Goal: Task Accomplishment & Management: Manage account settings

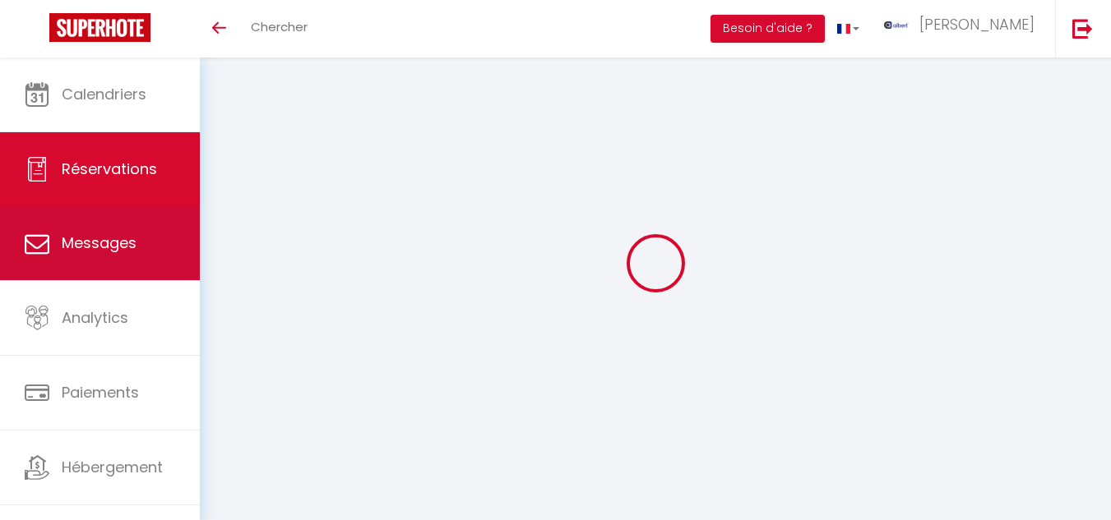
click at [99, 247] on span "Messages" at bounding box center [99, 243] width 75 height 21
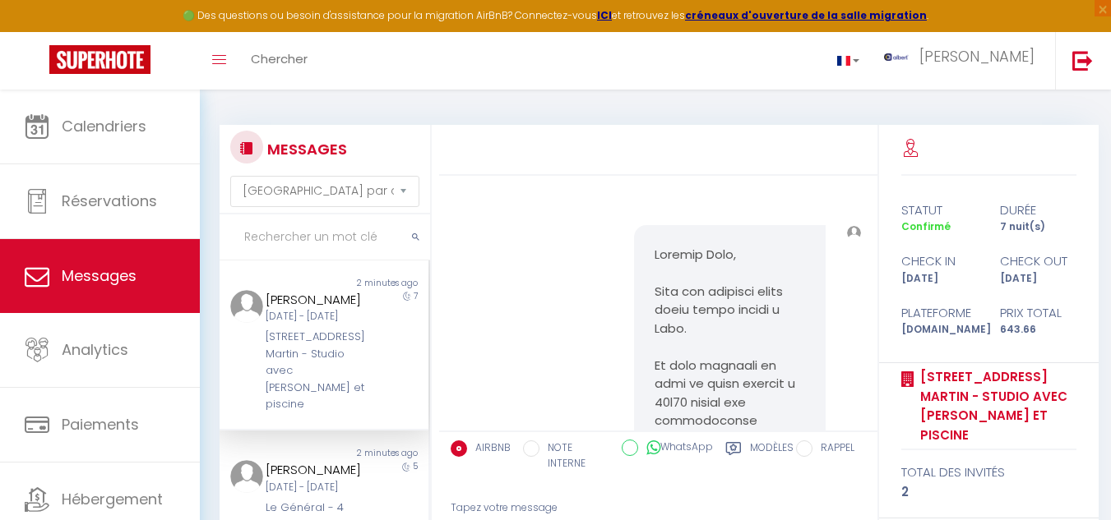
scroll to position [3525, 0]
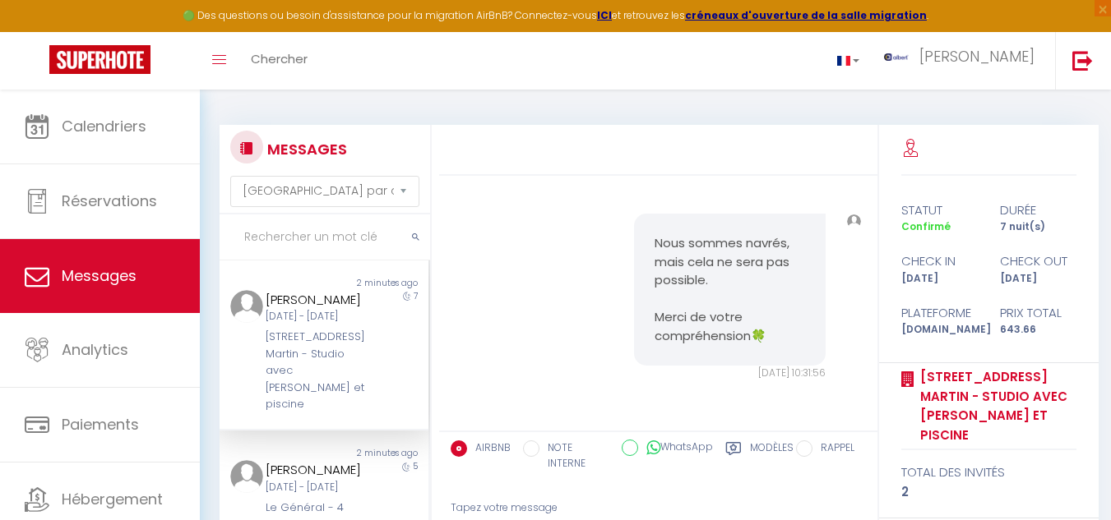
click at [314, 243] on input "text" at bounding box center [325, 238] width 210 height 46
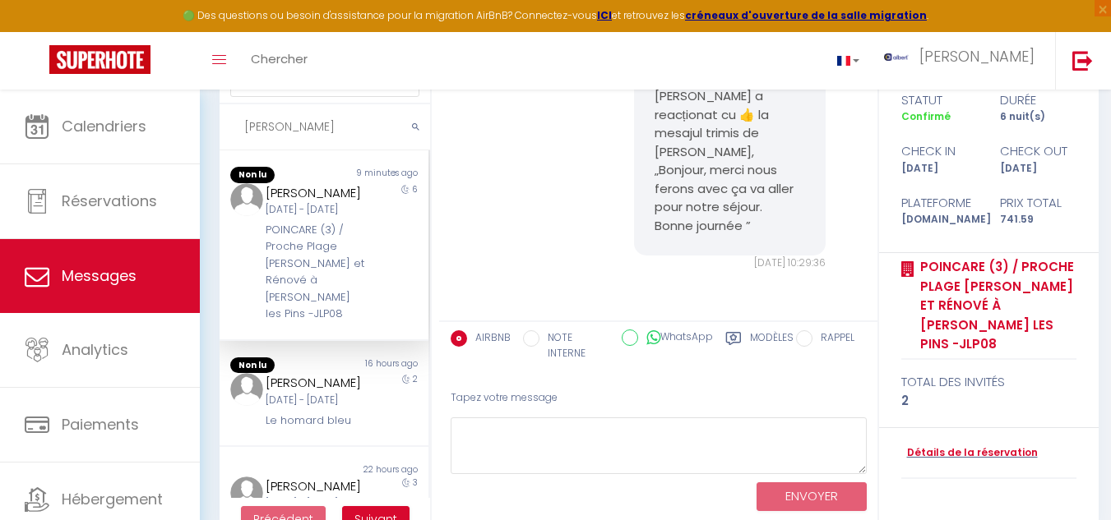
scroll to position [150, 0]
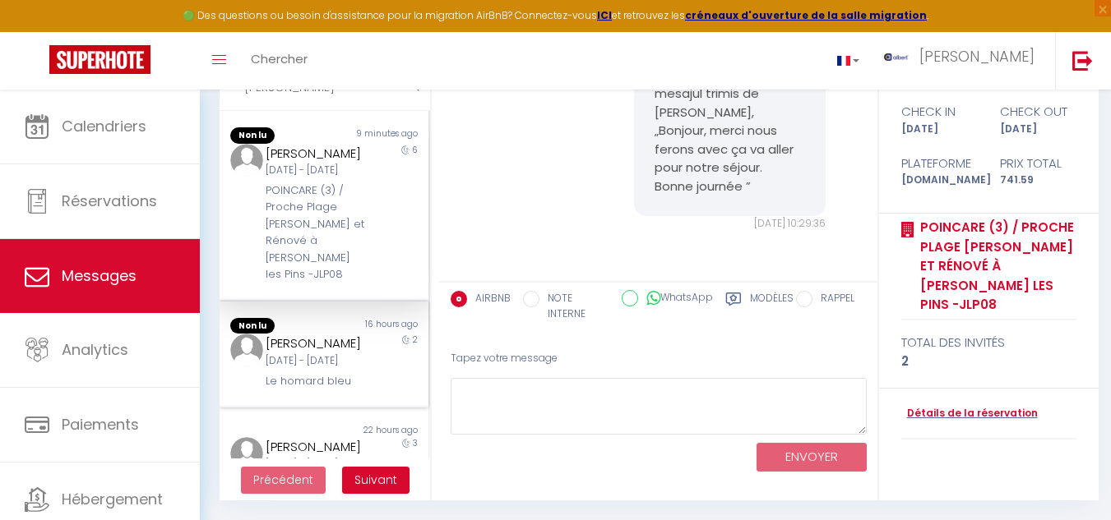
type input "christelle"
click at [340, 354] on div "Christelle Triballier" at bounding box center [316, 344] width 100 height 20
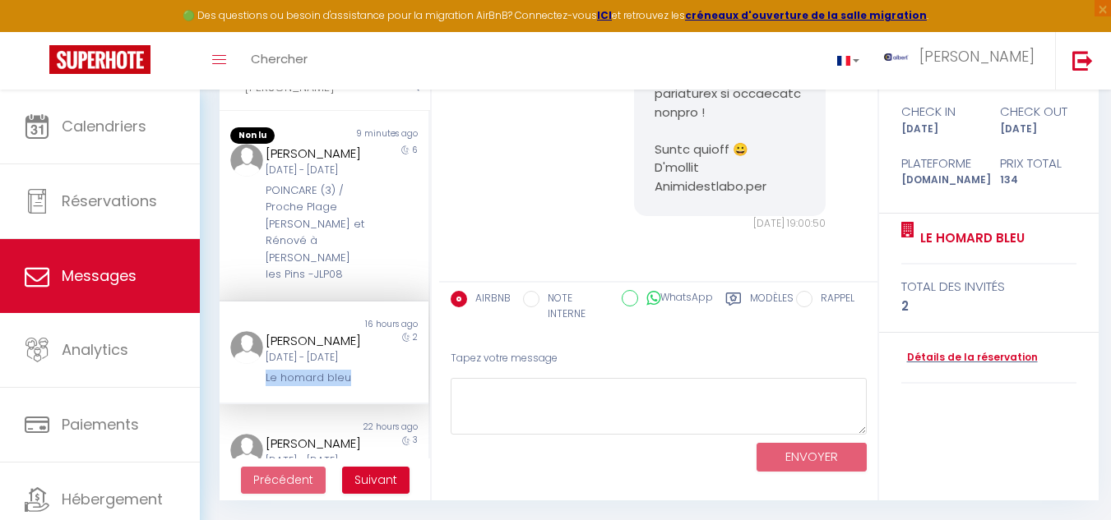
drag, startPoint x: 293, startPoint y: 425, endPoint x: 355, endPoint y: 425, distance: 62.5
click at [355, 387] on div "Christelle Triballier Lun 08 Sep - Mer 10 Sep Le homard bleu" at bounding box center [315, 359] width 122 height 56
copy div "Le homard bleu"
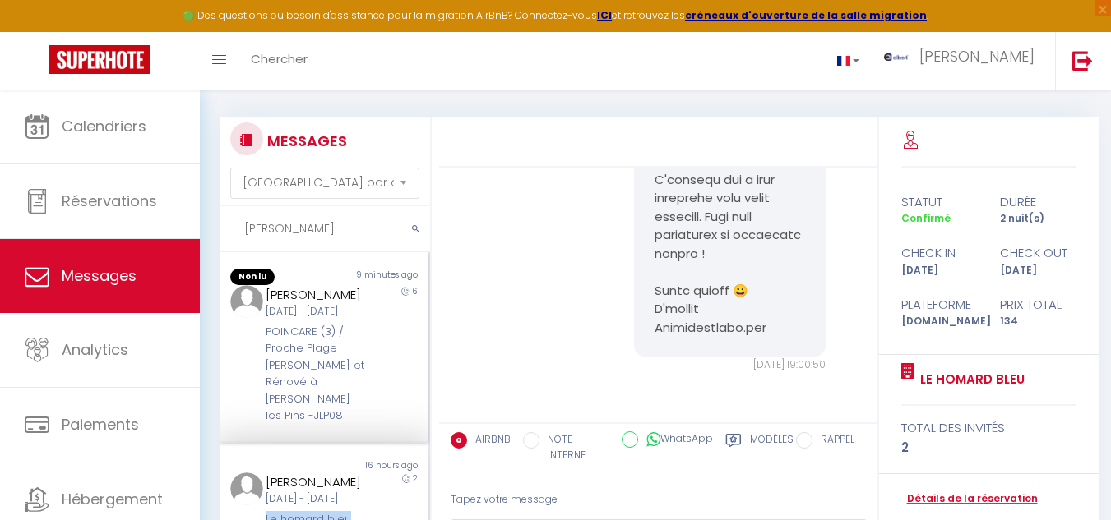
scroll to position [0, 0]
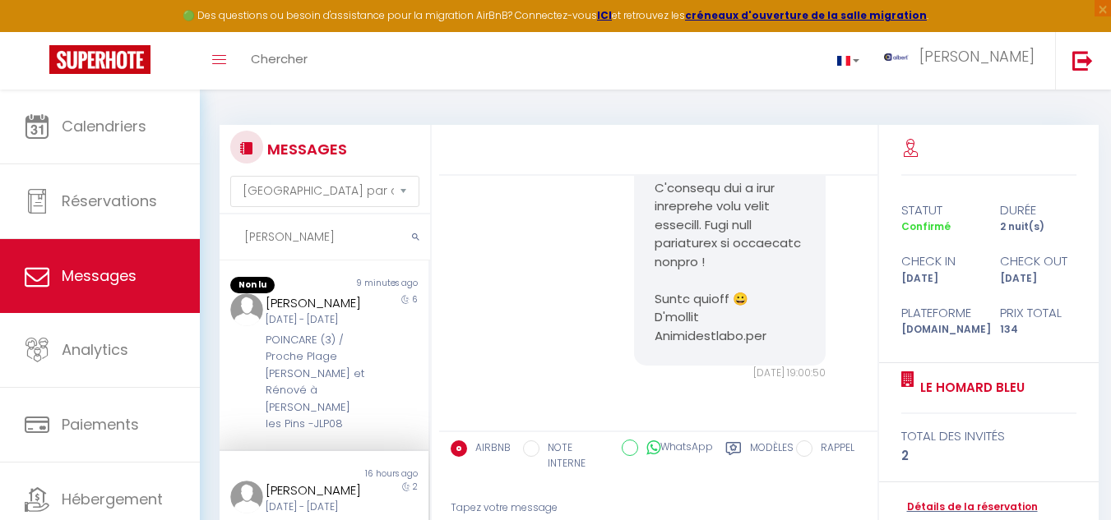
drag, startPoint x: 299, startPoint y: 233, endPoint x: 224, endPoint y: 241, distance: 76.1
click at [224, 241] on input "christelle" at bounding box center [325, 238] width 210 height 46
type input "a"
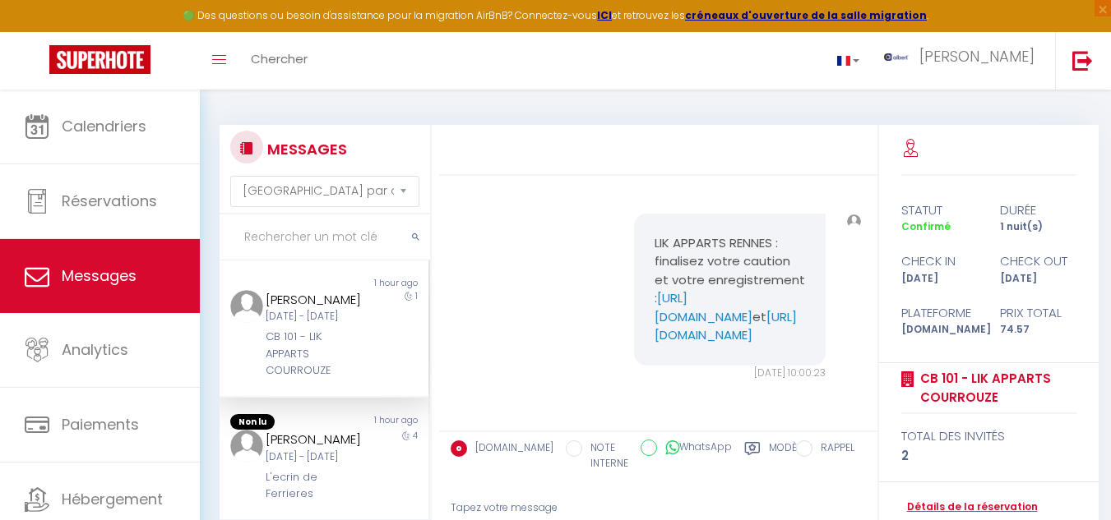
scroll to position [6972, 0]
type input "c"
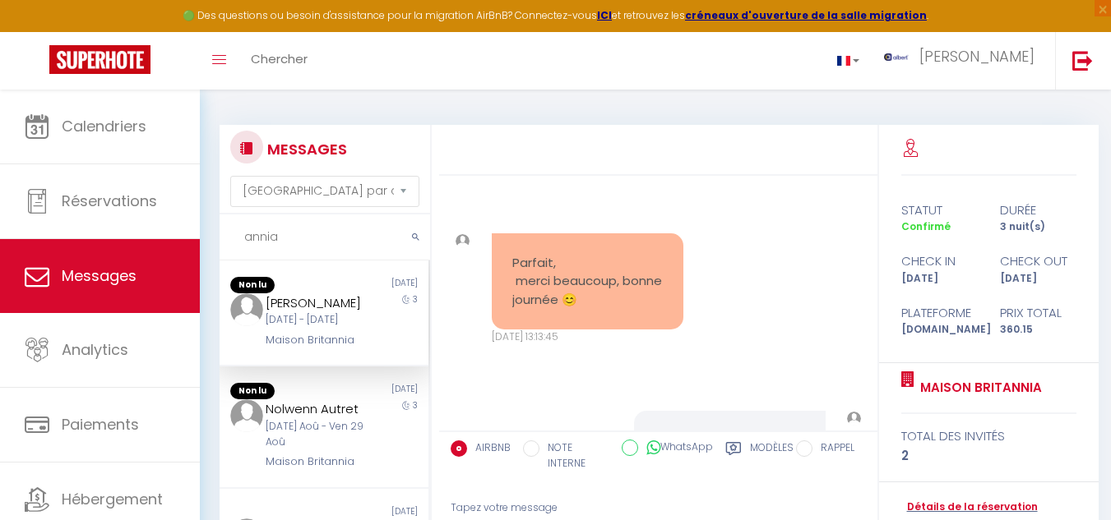
scroll to position [16484, 0]
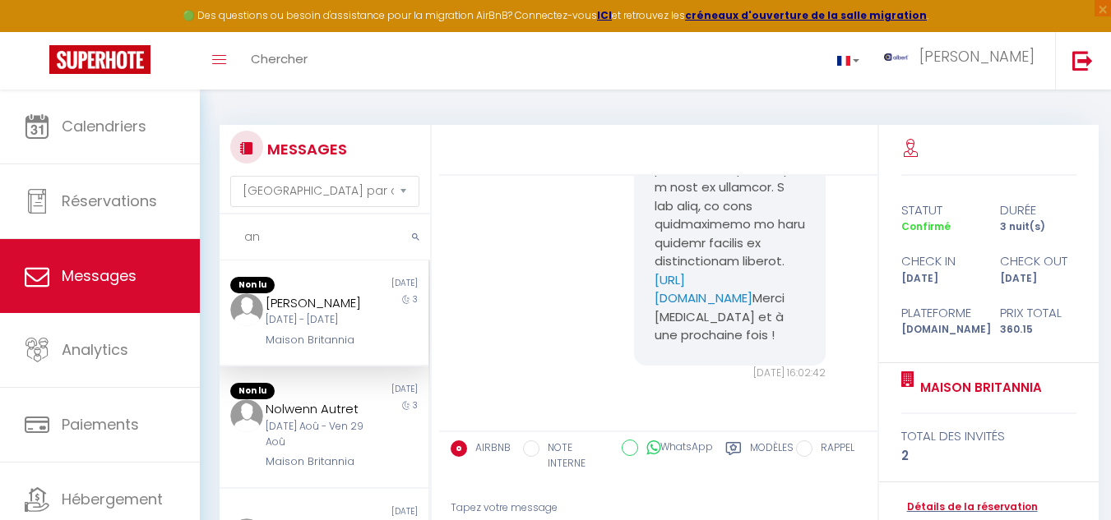
type input "a"
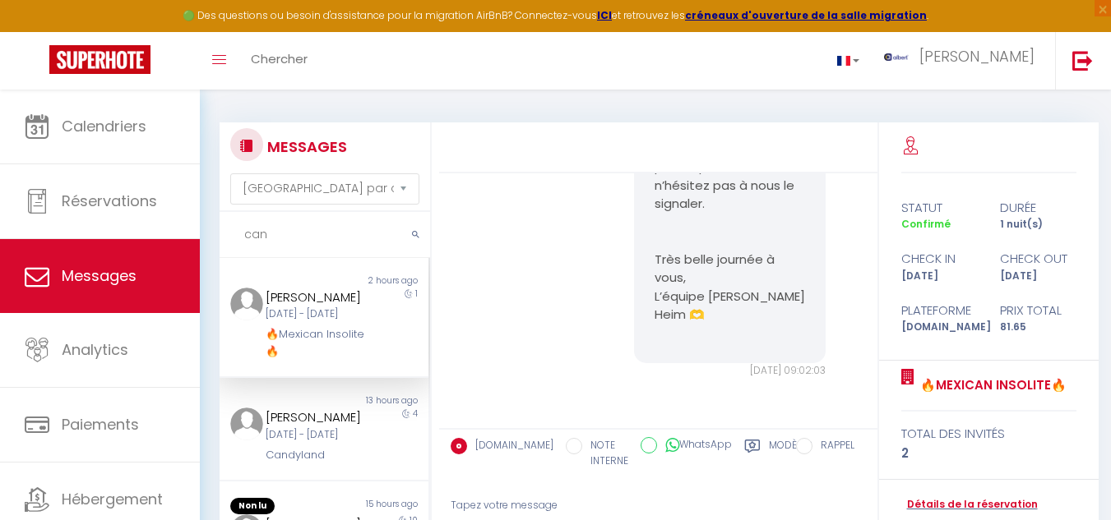
scroll to position [0, 0]
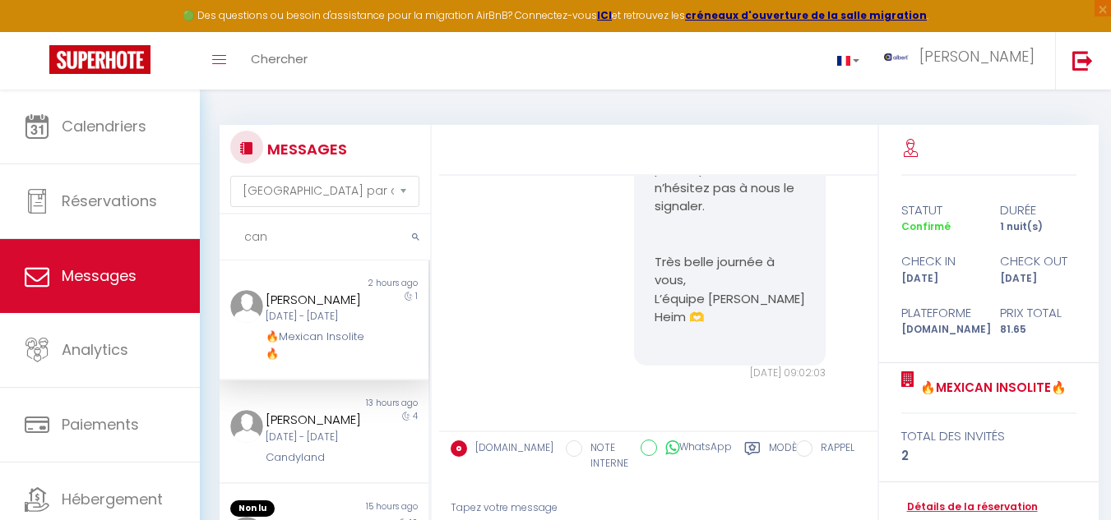
drag, startPoint x: 281, startPoint y: 245, endPoint x: 222, endPoint y: 252, distance: 59.7
click at [222, 252] on input "can" at bounding box center [325, 238] width 210 height 46
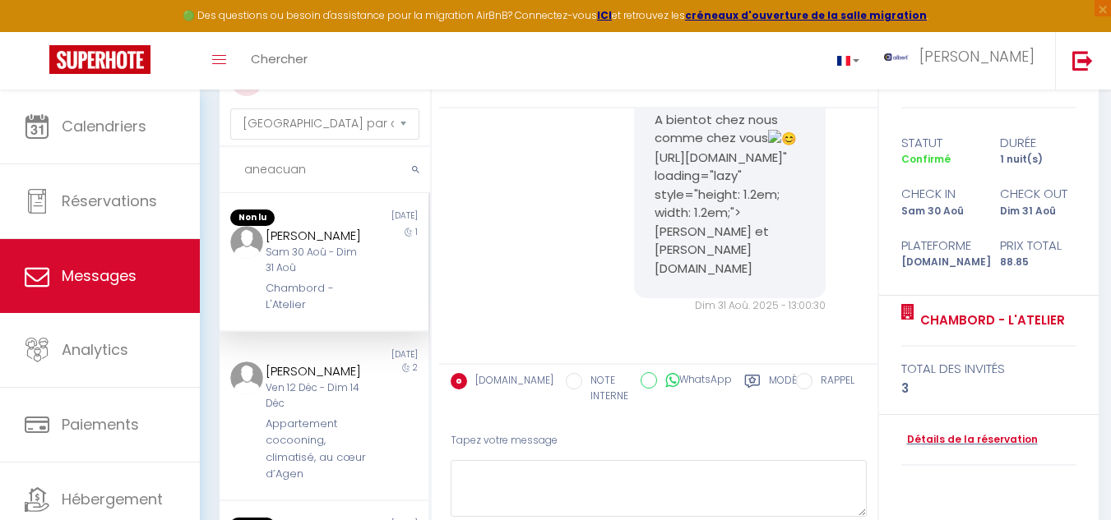
scroll to position [4645, 0]
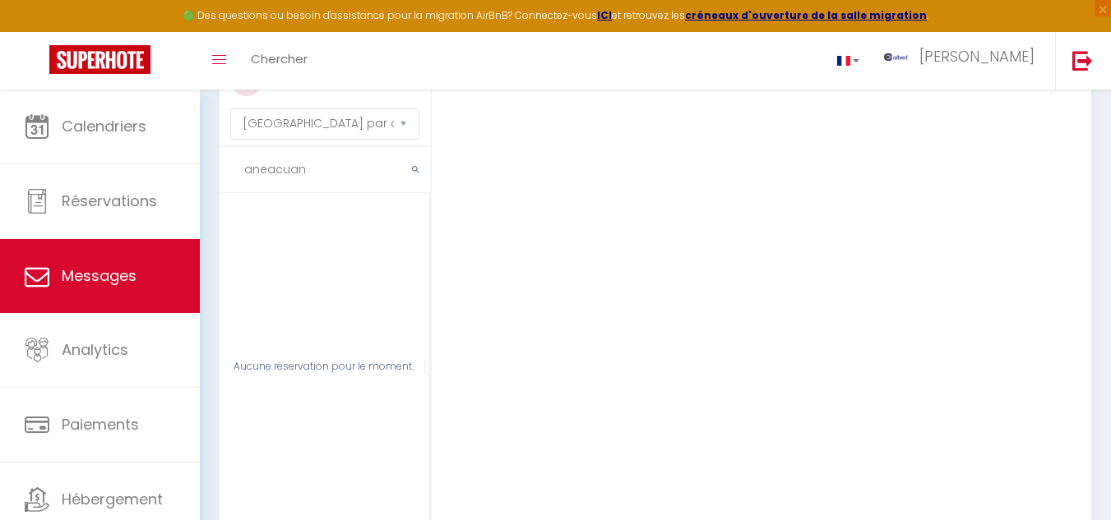
click at [289, 177] on input "aneacuan" at bounding box center [325, 170] width 210 height 46
drag, startPoint x: 289, startPoint y: 177, endPoint x: 281, endPoint y: 169, distance: 11.1
click at [287, 177] on input "aneacan" at bounding box center [325, 170] width 210 height 46
type input "aneacaounden"
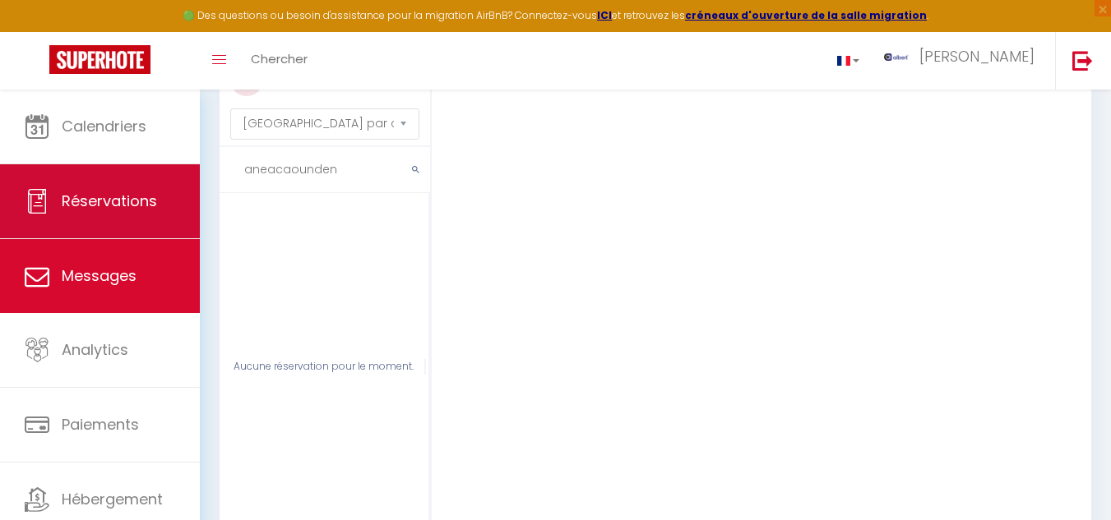
drag, startPoint x: 103, startPoint y: 193, endPoint x: 37, endPoint y: 193, distance: 65.8
click at [37, 193] on div "🟢 Des questions ou besoin d'assistance pour la migration AirBnB? Connectez-vous…" at bounding box center [555, 312] width 1111 height 580
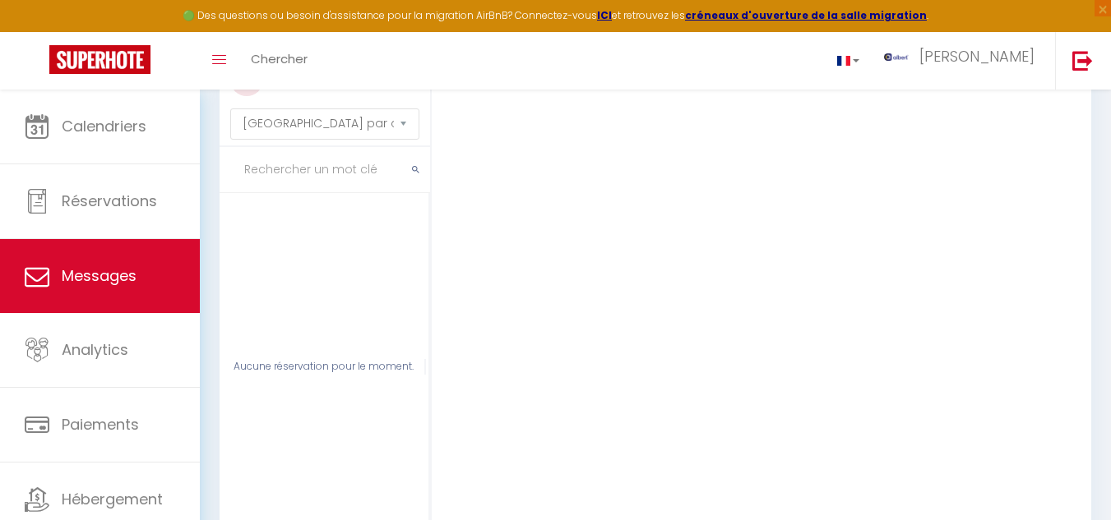
click at [290, 174] on input "text" at bounding box center [325, 170] width 210 height 46
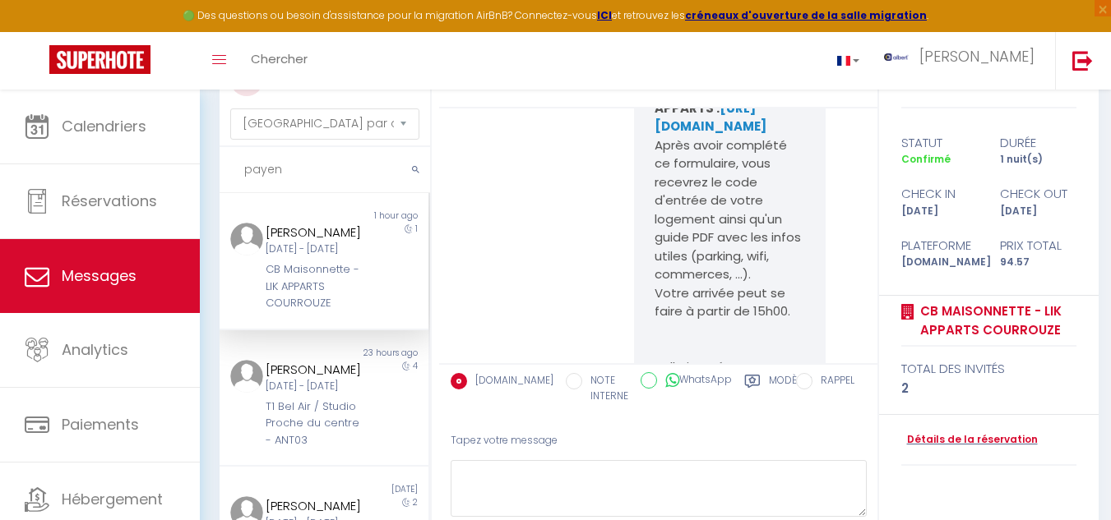
scroll to position [5574, 0]
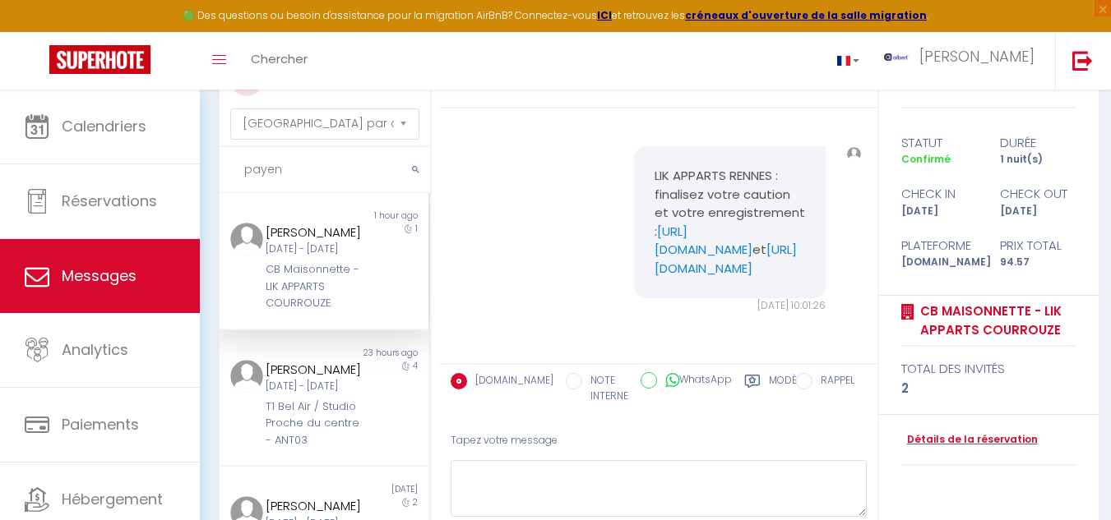
type input "payen"
click at [377, 266] on div "1" at bounding box center [403, 268] width 53 height 90
drag, startPoint x: 643, startPoint y: 192, endPoint x: 742, endPoint y: 229, distance: 105.4
click at [742, 229] on div "LIK APPARTS RENNES : finalisez votre caution et votre enregistrement : https://…" at bounding box center [730, 222] width 192 height 152
copy link "https://superhote.com/applink/booking/zOSeebIIRh/checkin"
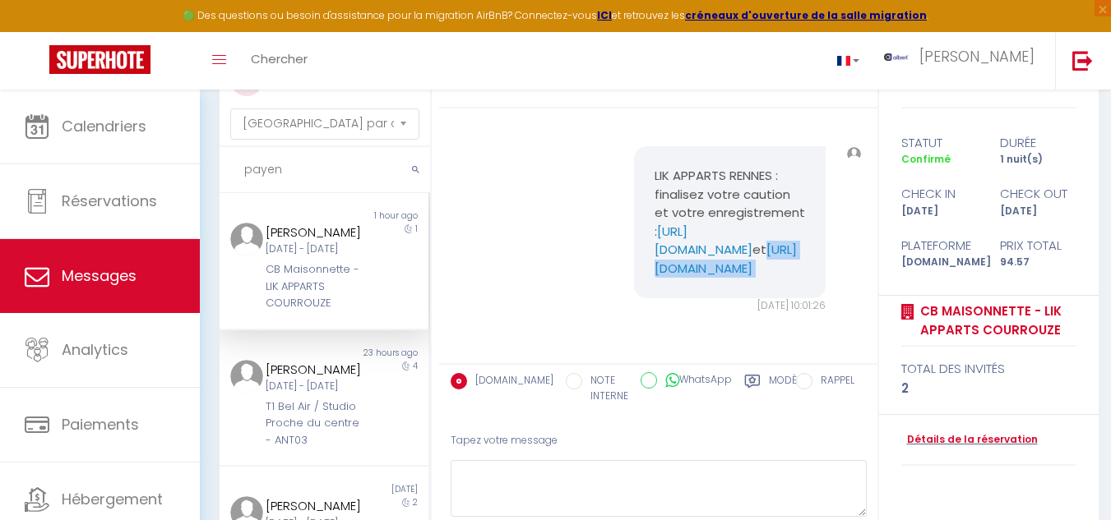
drag, startPoint x: 646, startPoint y: 249, endPoint x: 789, endPoint y: 269, distance: 144.4
click at [789, 269] on div "LIK APPARTS RENNES : finalisez votre caution et votre enregistrement : https://…" at bounding box center [730, 222] width 192 height 152
copy pre "https://superhote.com/applink/p/ZwLbuepO"
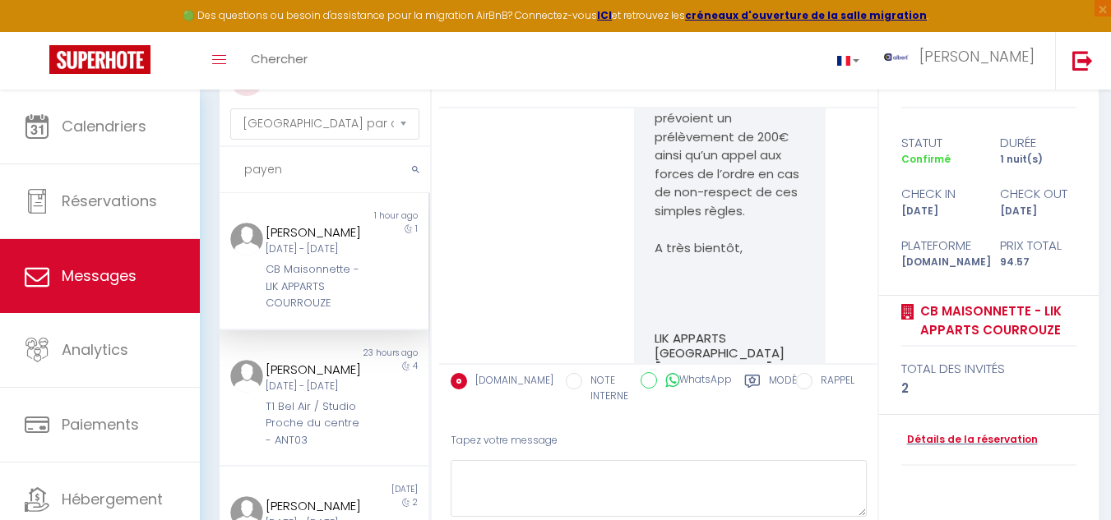
scroll to position [3272, 0]
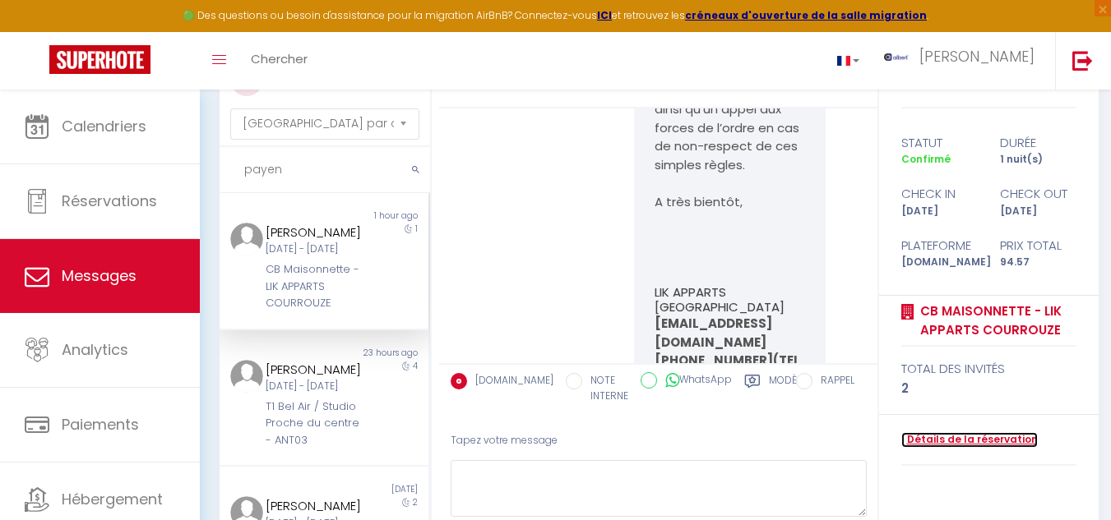
click at [996, 437] on link "Détails de la réservation" at bounding box center [969, 440] width 136 height 16
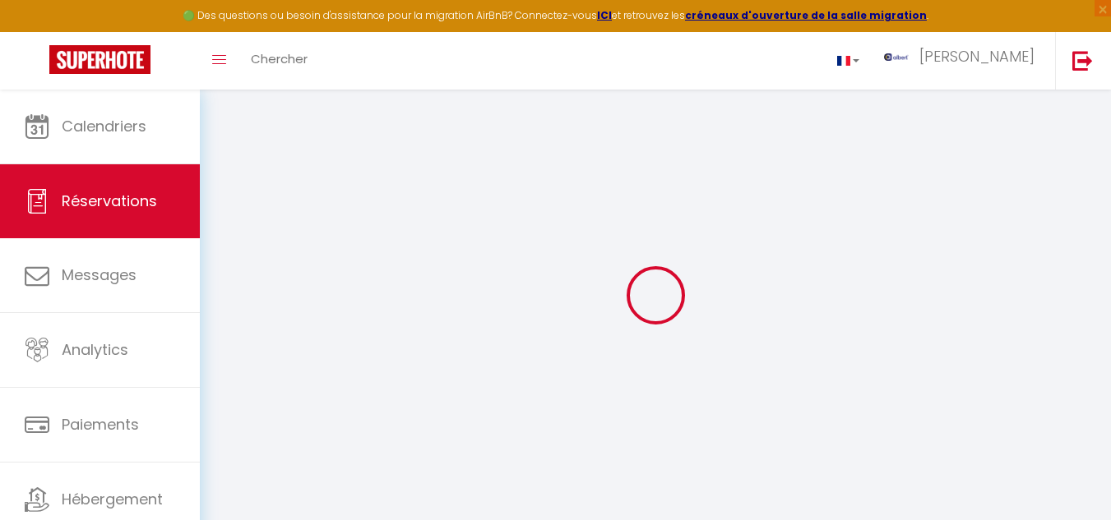
select select
checkbox input "false"
select select
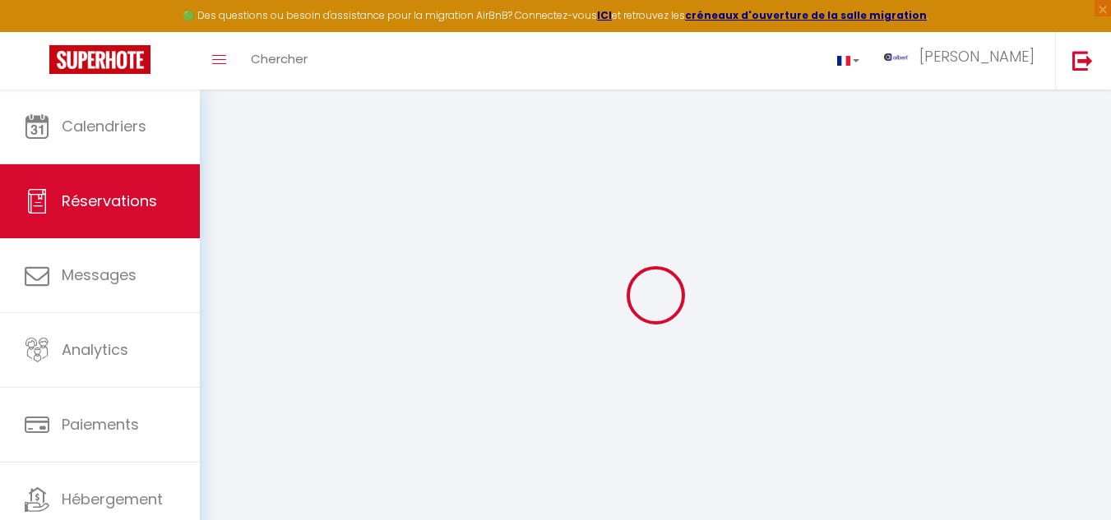
checkbox input "false"
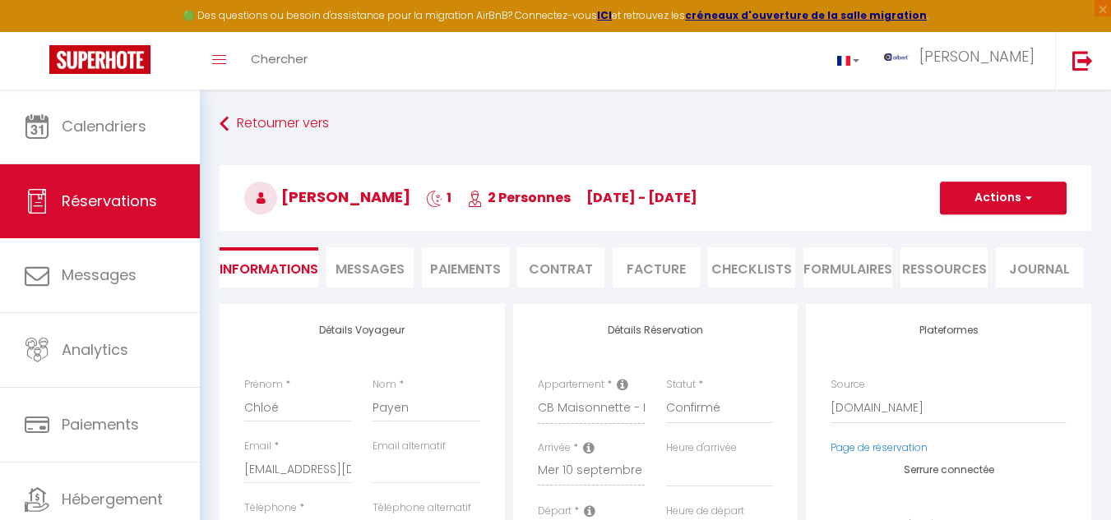
select select
checkbox input "false"
type textarea "Bonjour Est-il possible de partir à 12h au lieu de 11h?"
type input "0.97"
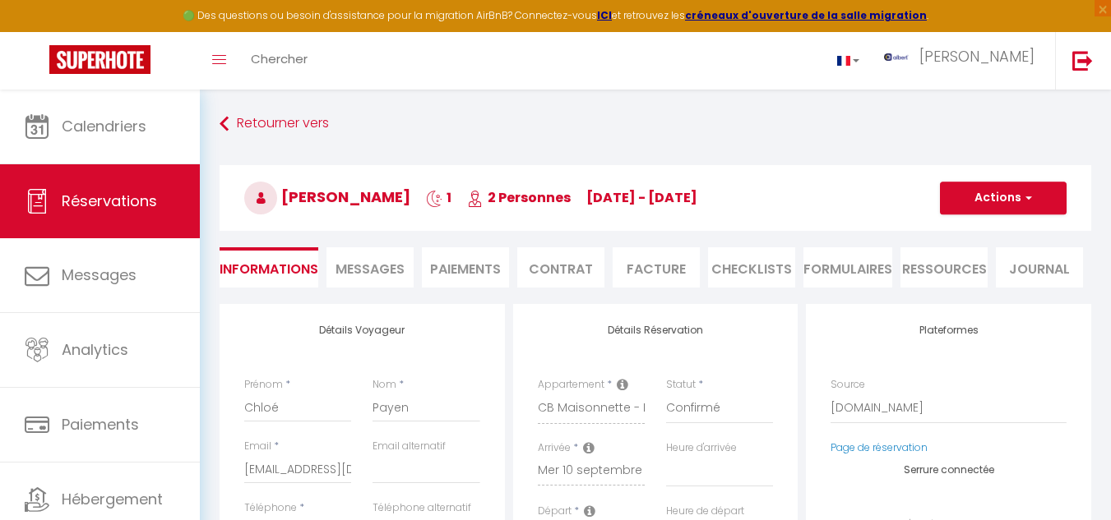
select select
checkbox input "false"
select select "19:30"
select select "11:00"
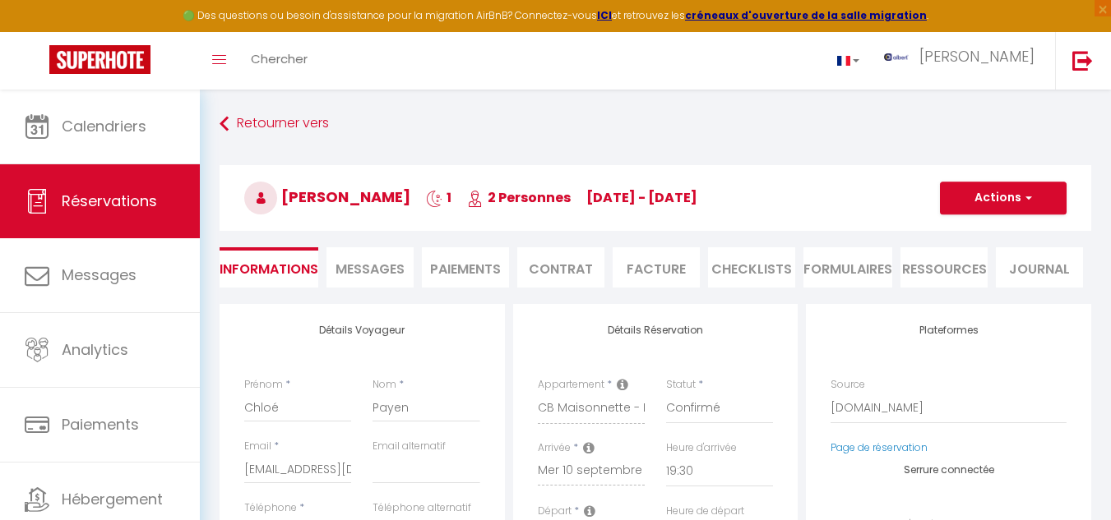
click at [374, 267] on span "Messages" at bounding box center [369, 269] width 69 height 19
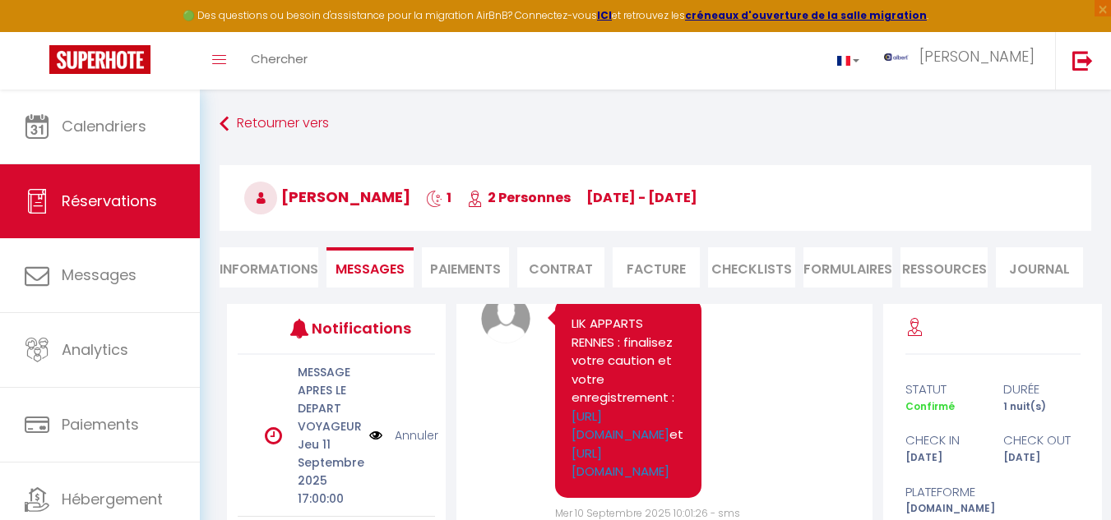
scroll to position [7015, 0]
click at [279, 271] on li "Informations" at bounding box center [269, 267] width 99 height 40
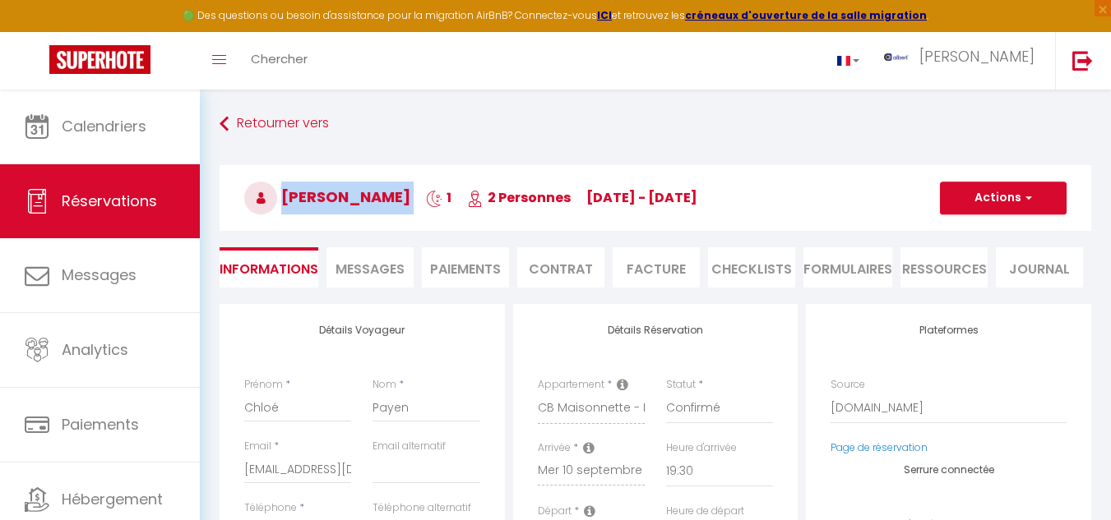
drag, startPoint x: 273, startPoint y: 197, endPoint x: 401, endPoint y: 197, distance: 128.3
click at [401, 197] on h3 "Chloé Payen 1 2 Personnes me 10 Sep - je 11 Sep" at bounding box center [656, 198] width 872 height 66
copy h3 "Chloé Payen"
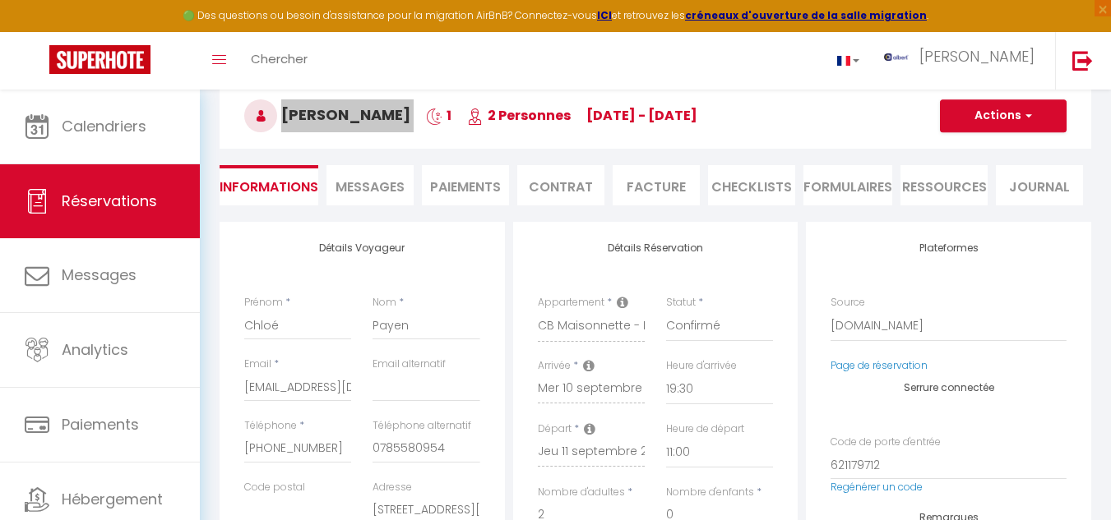
checkbox input "false"
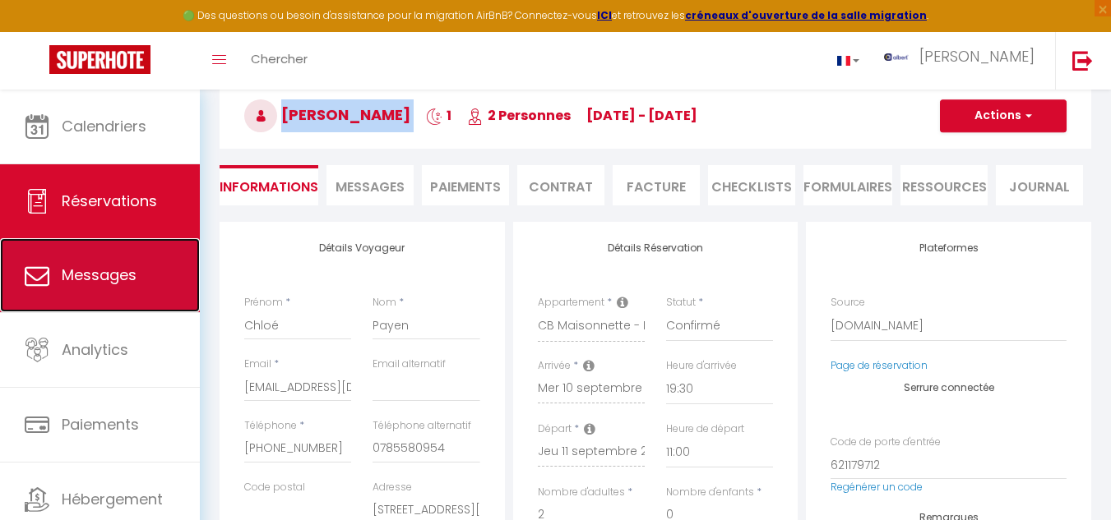
click at [125, 270] on span "Messages" at bounding box center [99, 275] width 75 height 21
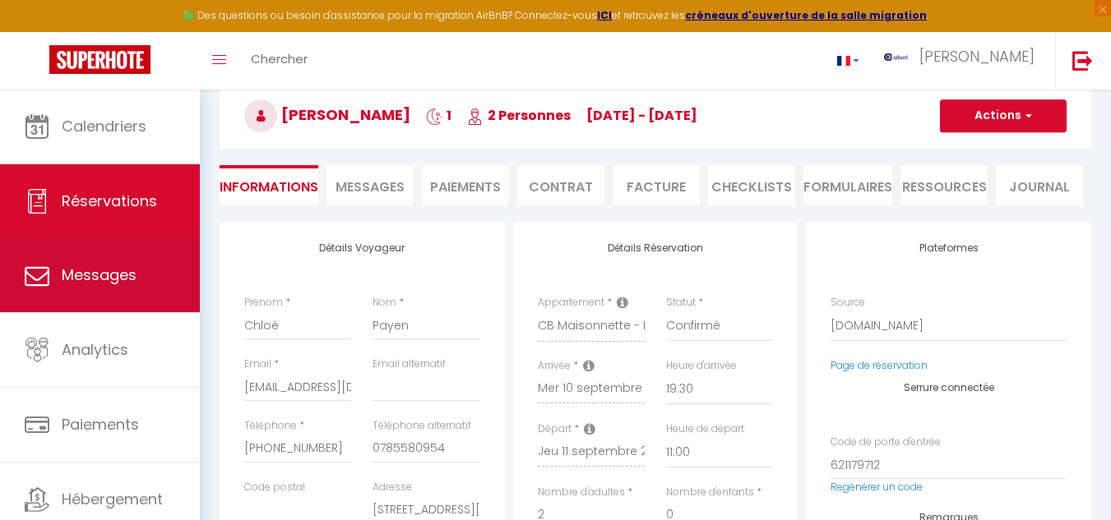
select select "message"
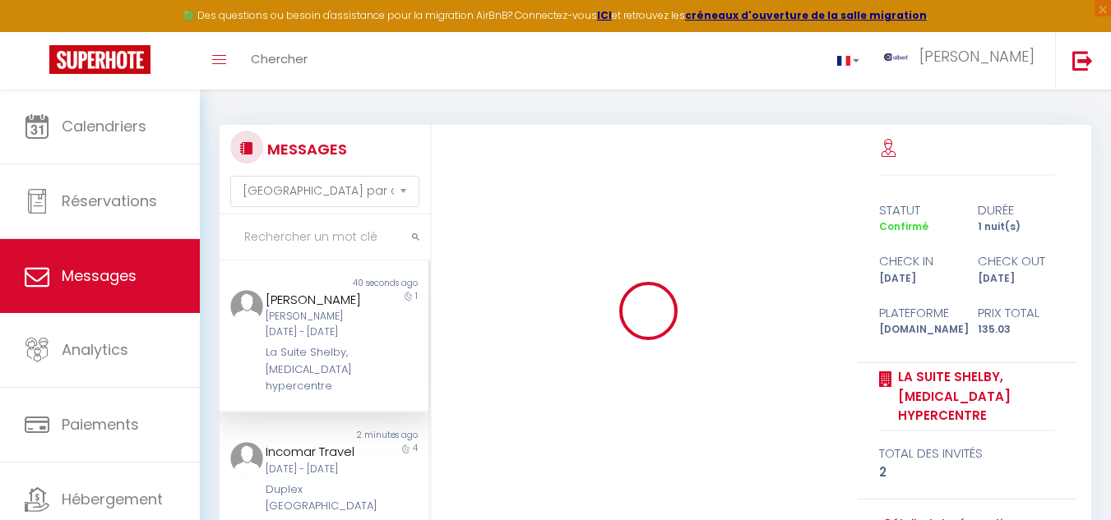
click at [301, 234] on input "text" at bounding box center [325, 238] width 210 height 46
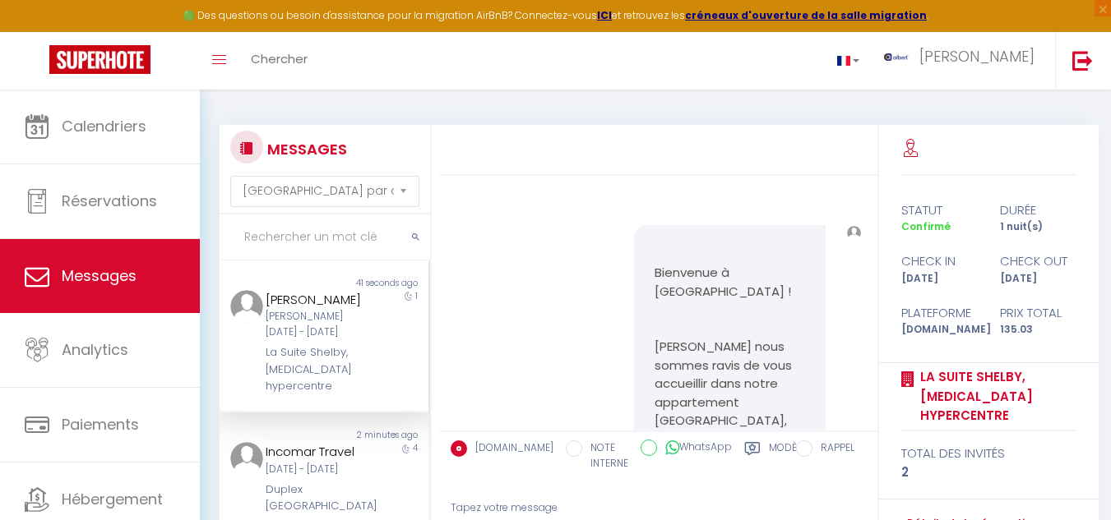
scroll to position [1551, 0]
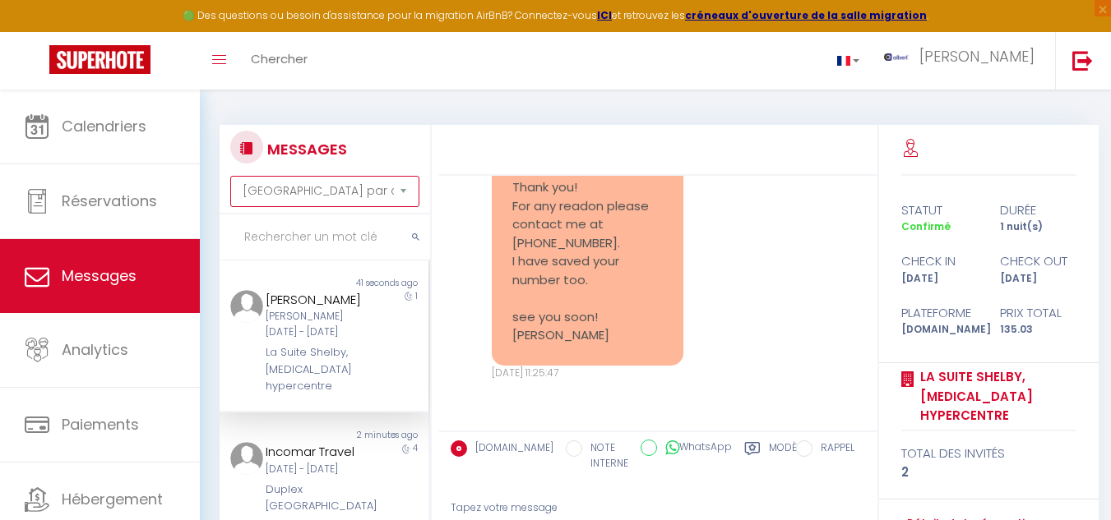
drag, startPoint x: 340, startPoint y: 199, endPoint x: 340, endPoint y: 230, distance: 31.3
click at [340, 199] on select "Trier par date de réservation Trier par date de message" at bounding box center [324, 191] width 189 height 31
click at [230, 176] on select "Trier par date de réservation Trier par date de message" at bounding box center [324, 191] width 189 height 31
click at [508, 141] on div at bounding box center [657, 150] width 437 height 51
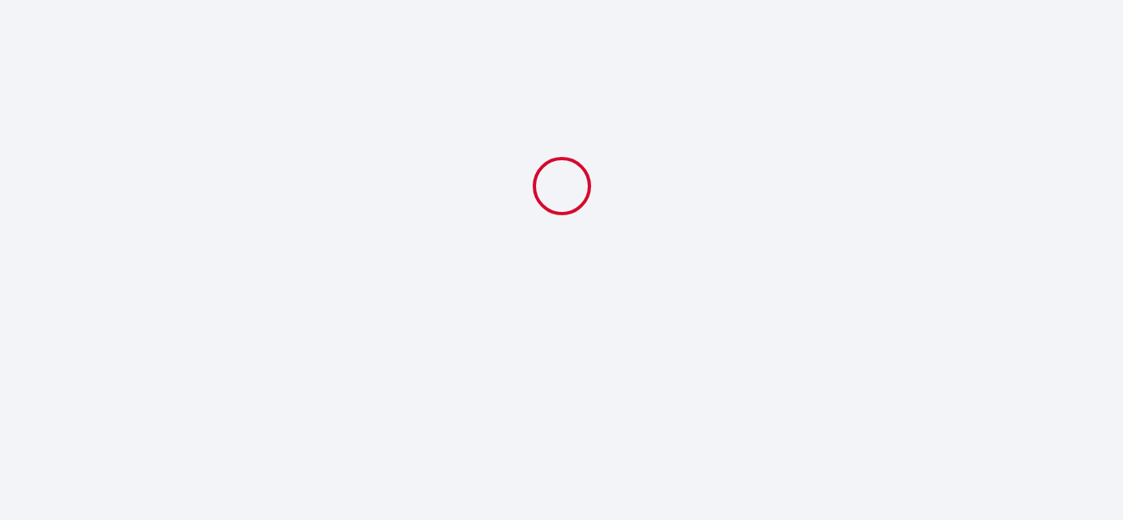
select select "19:30"
select select "11:00"
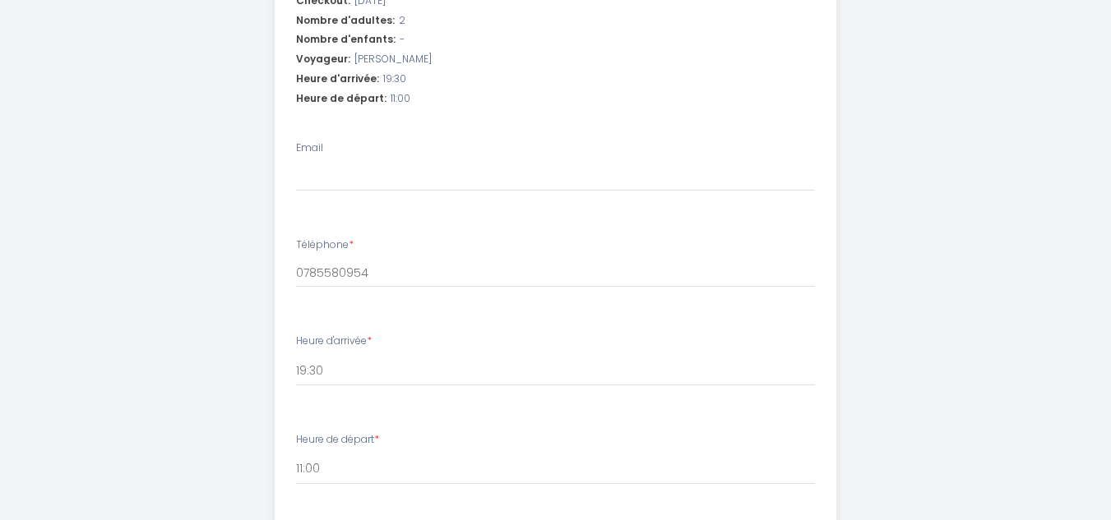
scroll to position [861, 0]
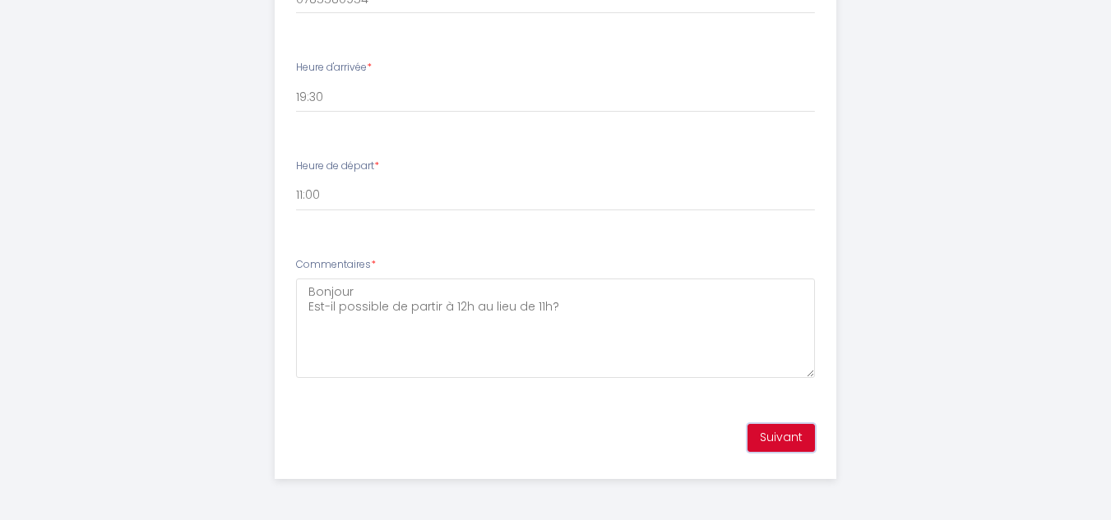
click at [787, 436] on button "Suivant" at bounding box center [780, 438] width 67 height 28
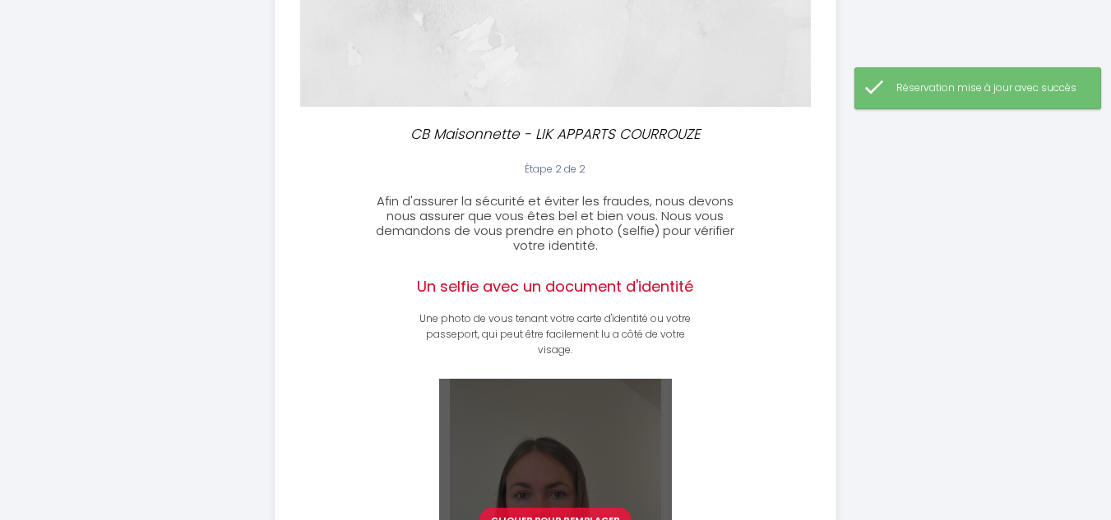
scroll to position [551, 0]
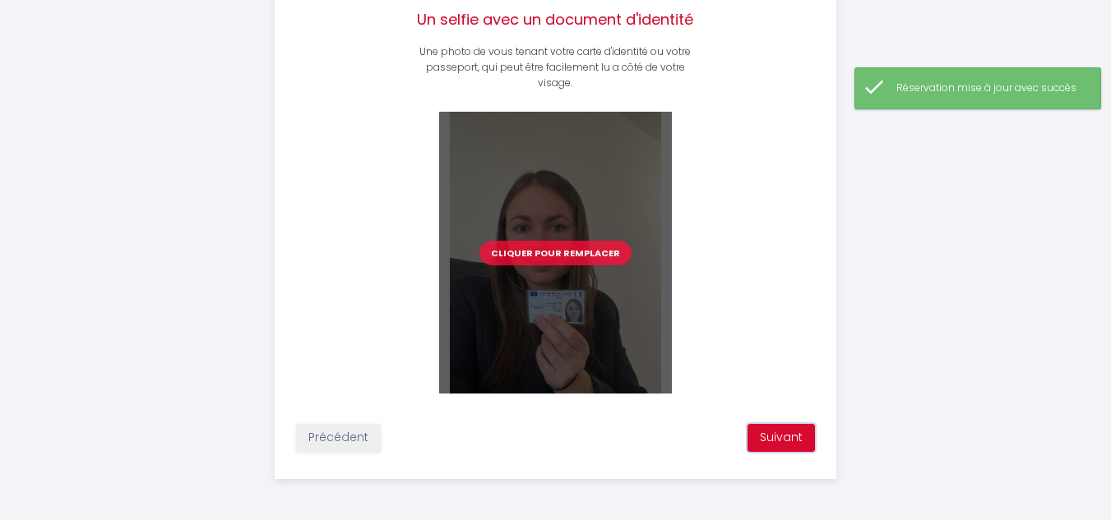
click at [779, 437] on button "Suivant" at bounding box center [780, 438] width 67 height 28
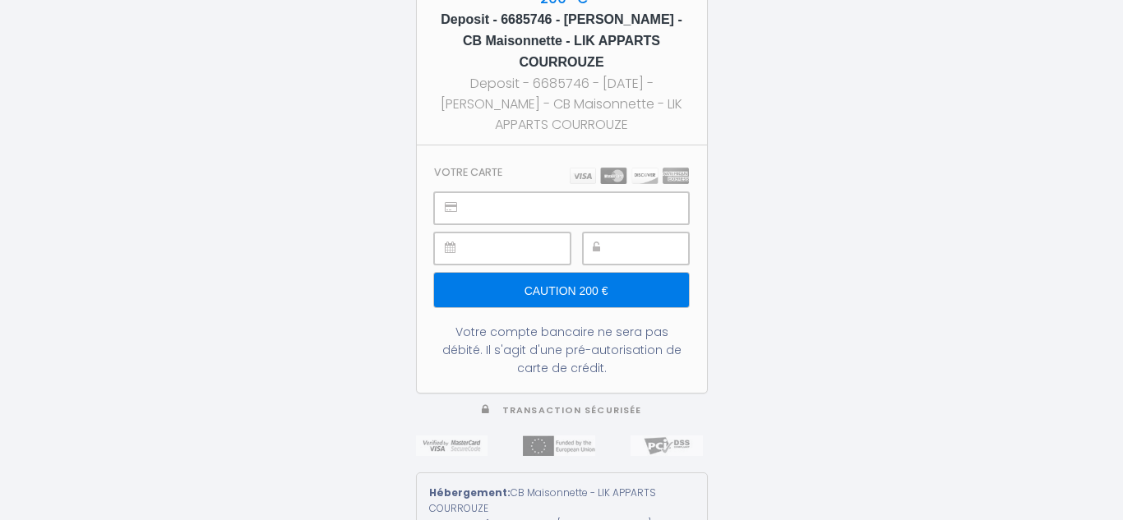
type input "Caution 200 €"
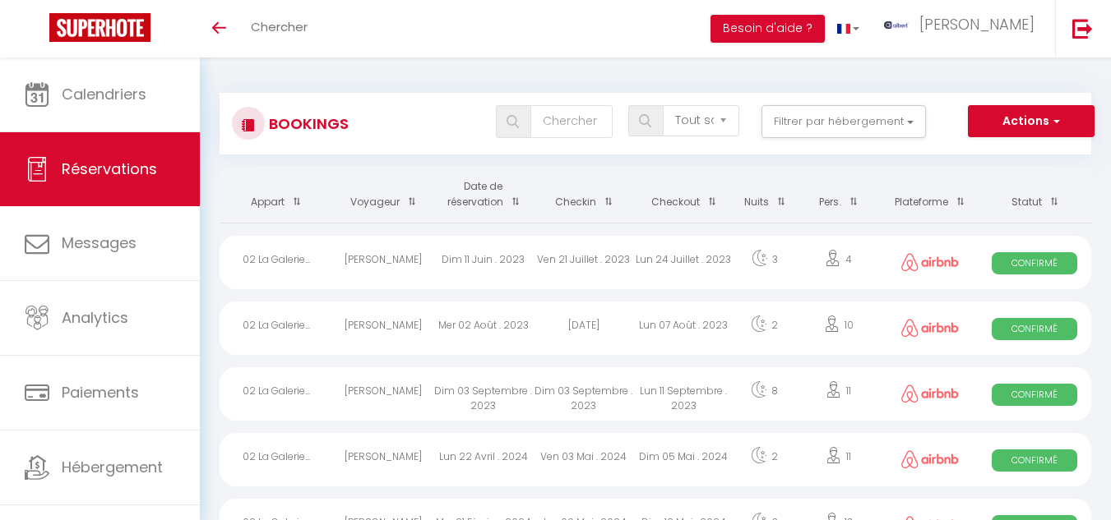
select select "not_cancelled"
